Goal: Navigation & Orientation: Find specific page/section

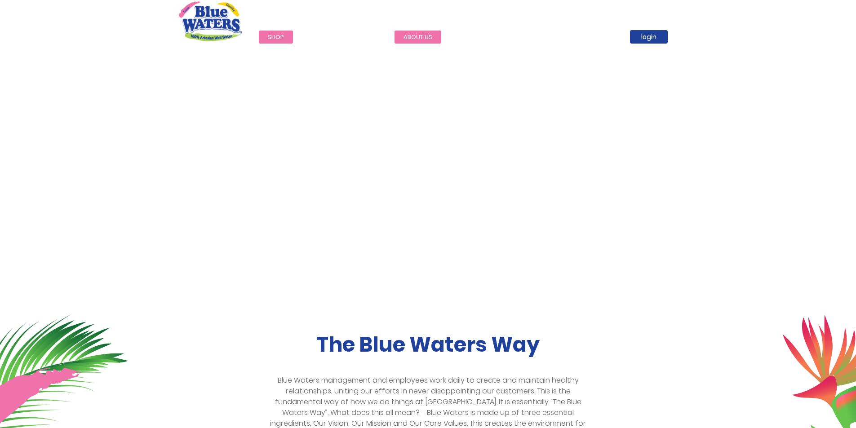
click at [418, 34] on link "about us" at bounding box center [417, 37] width 47 height 13
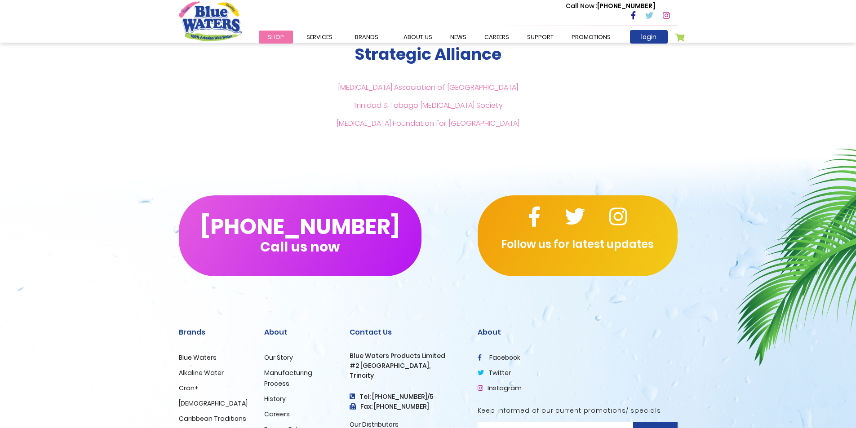
scroll to position [2107, 0]
